Goal: Find specific page/section: Find specific page/section

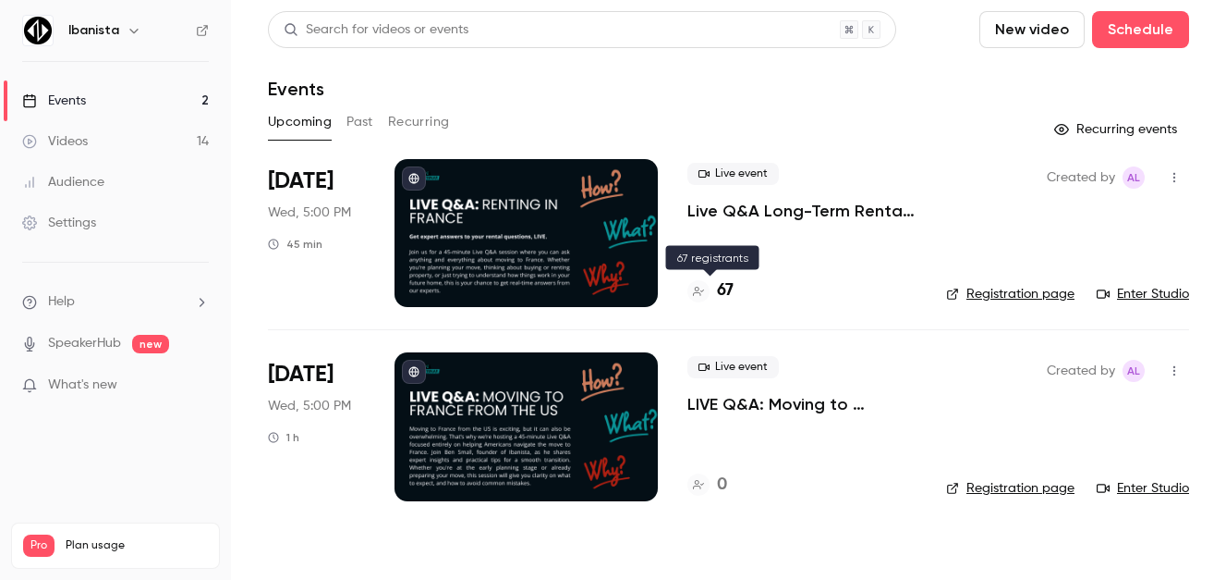
click at [730, 290] on h4 "67" at bounding box center [725, 290] width 17 height 25
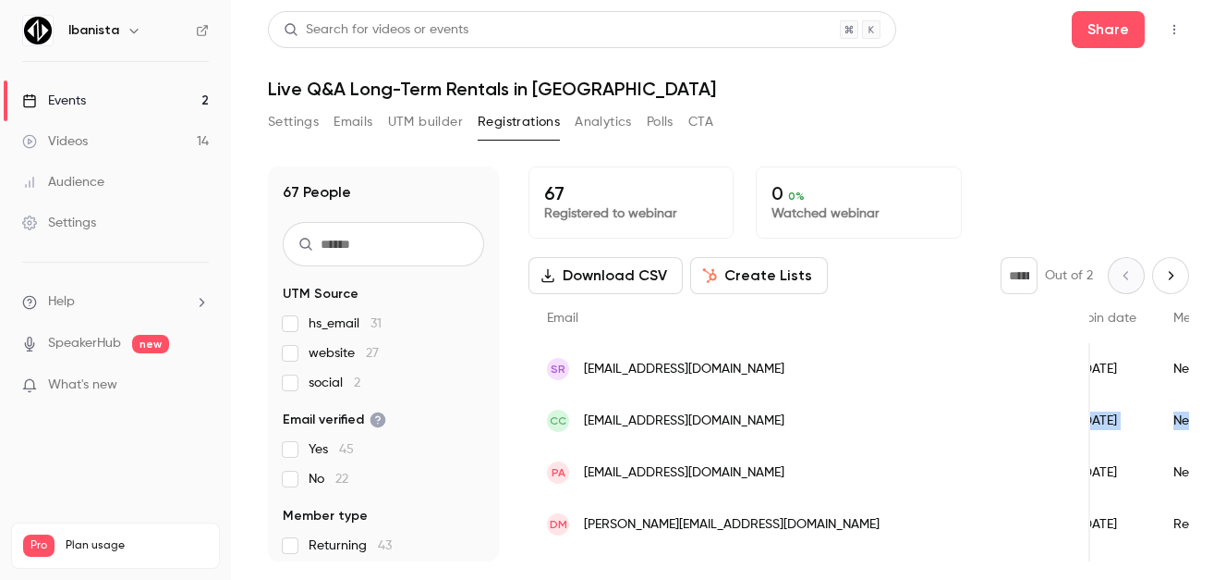
drag, startPoint x: 1012, startPoint y: 404, endPoint x: 1190, endPoint y: 407, distance: 177.5
click at [1190, 407] on main "Search for videos or events Share Live Q&A Long-Term Rentals in [GEOGRAPHIC_DAT…" at bounding box center [728, 290] width 995 height 580
